Goal: Information Seeking & Learning: Learn about a topic

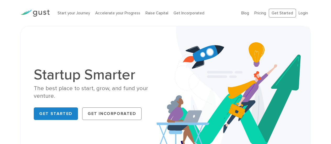
scroll to position [0, 0]
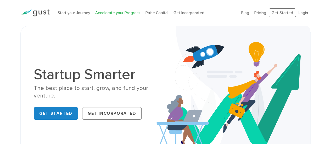
click at [125, 11] on link "Accelerate your Progress" at bounding box center [117, 12] width 45 height 5
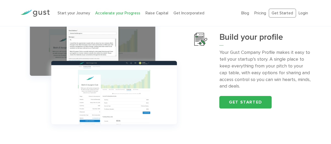
scroll to position [211, 0]
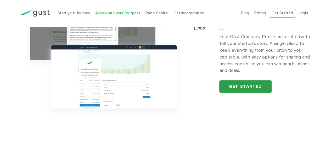
click at [240, 81] on link "Get started" at bounding box center [245, 86] width 52 height 13
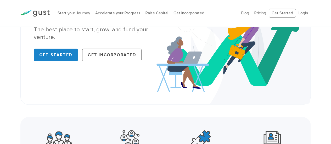
scroll to position [59, 0]
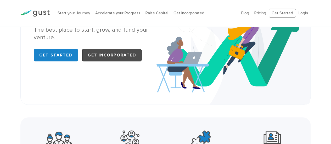
click at [113, 50] on link "Get Incorporated" at bounding box center [112, 55] width 60 height 13
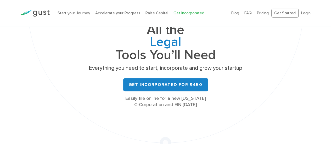
scroll to position [60, 0]
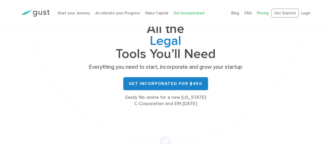
click at [265, 13] on link "Pricing" at bounding box center [263, 13] width 12 height 5
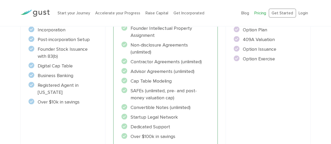
scroll to position [152, 0]
